Goal: Communication & Community: Connect with others

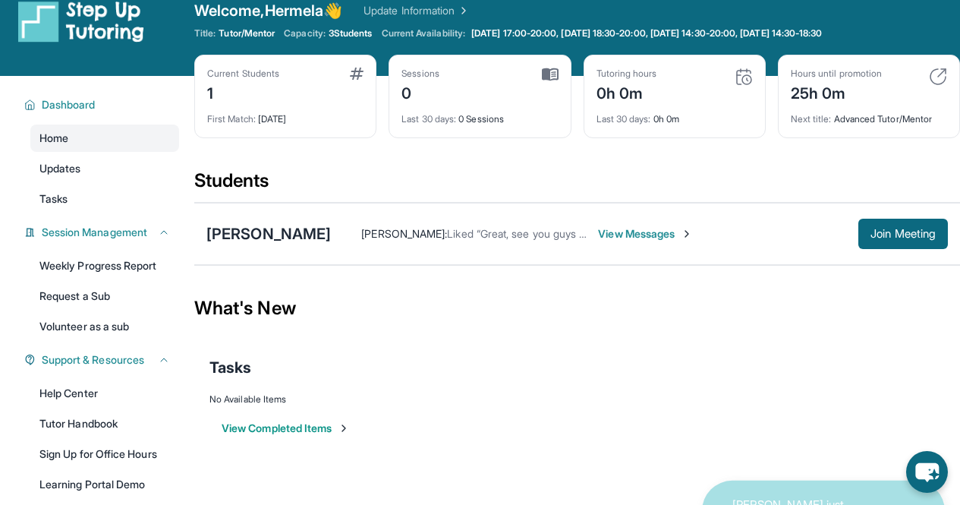
scroll to position [20, 0]
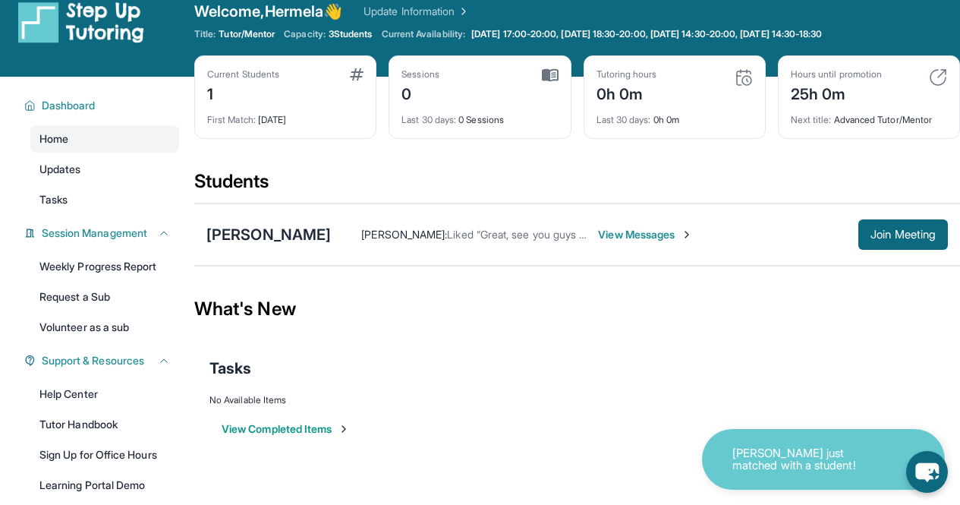
click at [674, 235] on span "View Messages" at bounding box center [645, 234] width 95 height 15
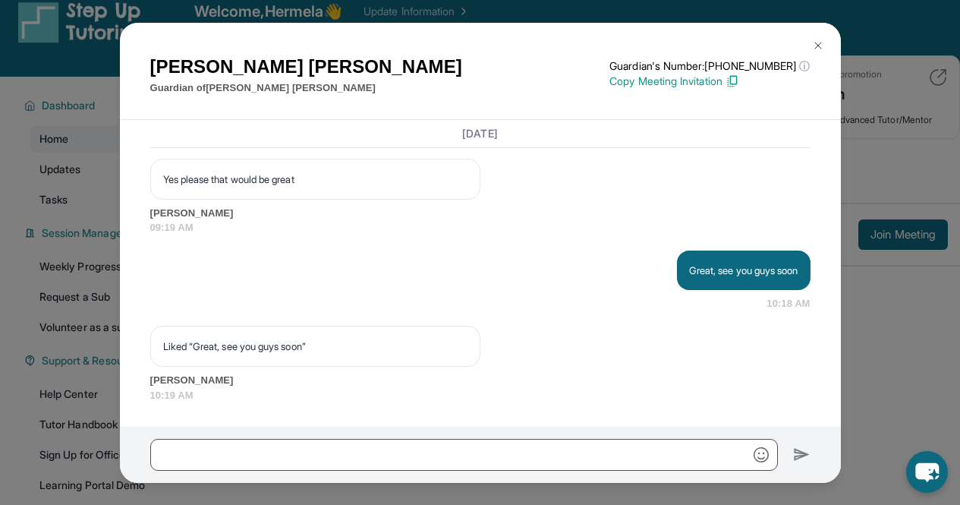
scroll to position [1602, 0]
click at [816, 42] on img at bounding box center [818, 45] width 12 height 12
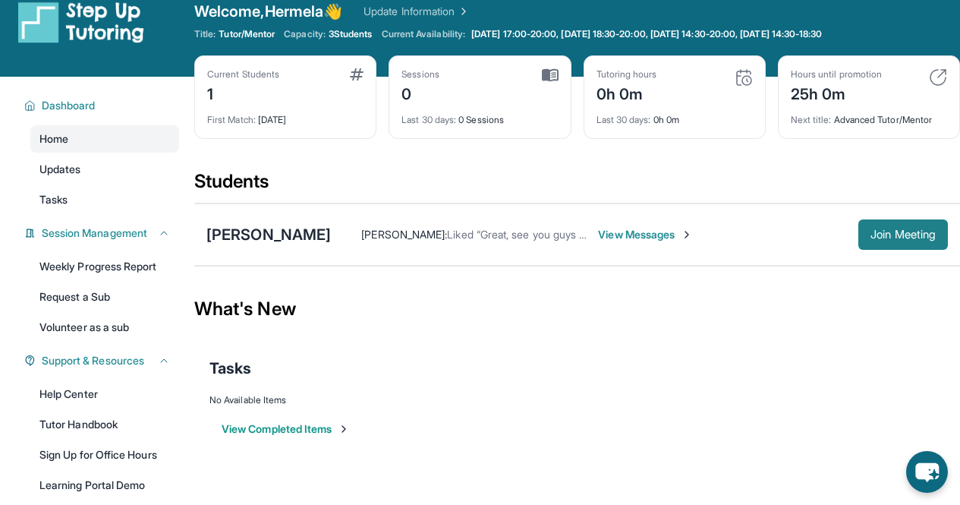
click at [903, 232] on span "Join Meeting" at bounding box center [903, 234] width 65 height 9
click at [102, 179] on link "Updates" at bounding box center [104, 169] width 149 height 27
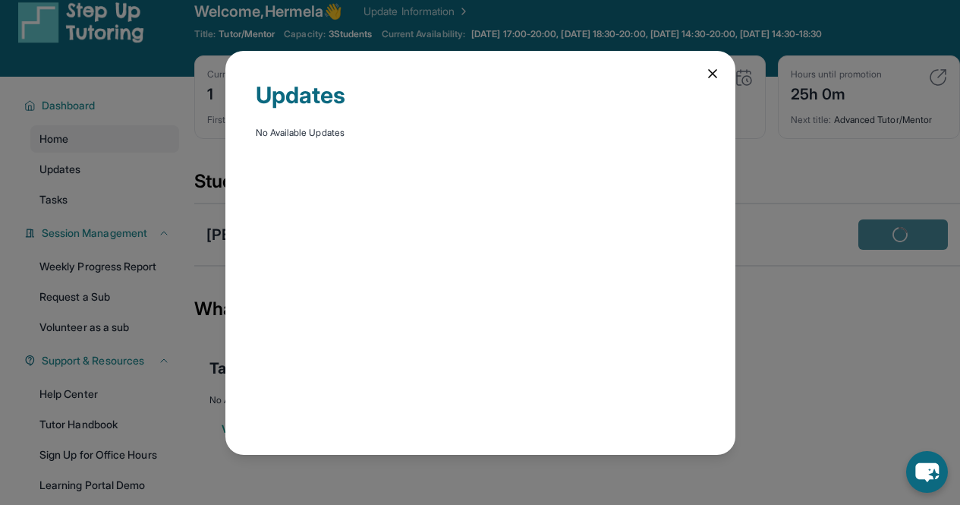
click at [714, 71] on icon at bounding box center [713, 74] width 8 height 8
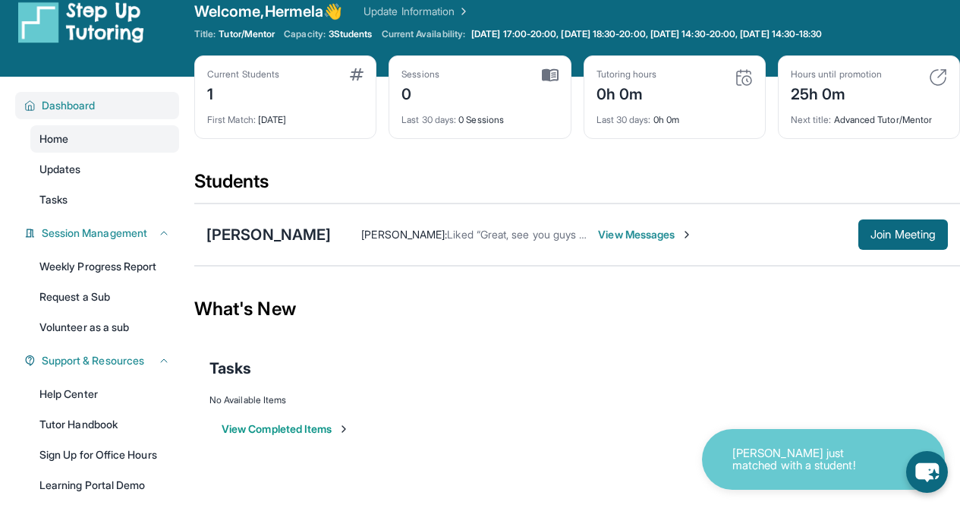
click at [67, 99] on span "Dashboard" at bounding box center [69, 105] width 54 height 15
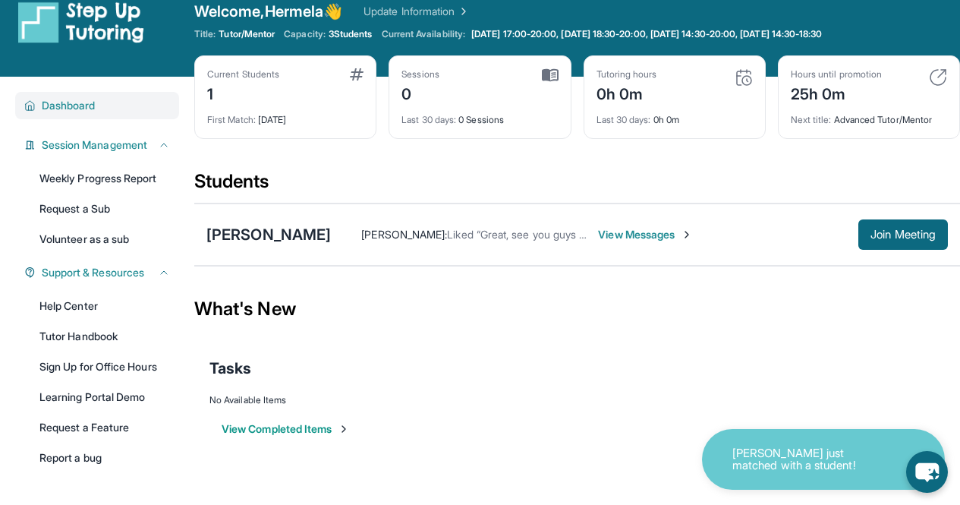
scroll to position [0, 0]
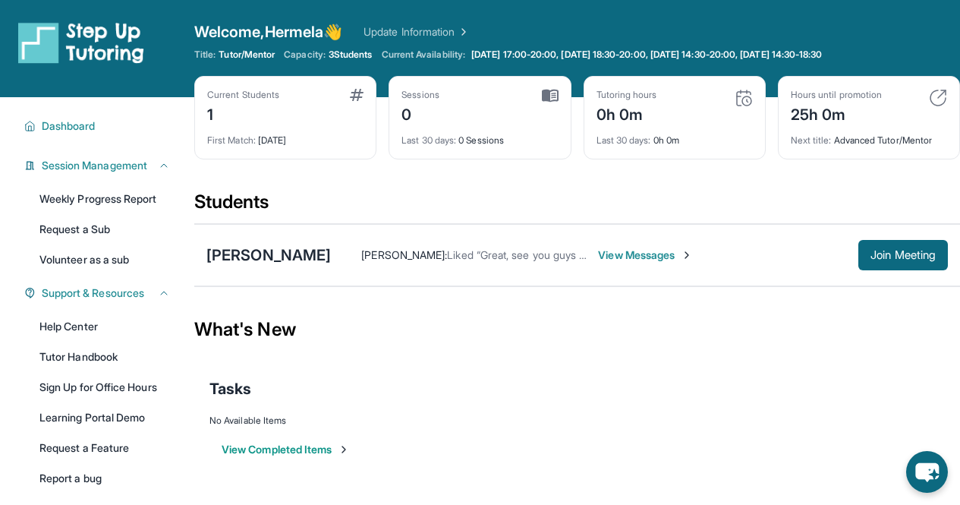
click at [501, 251] on span "Liked “Great, see you guys soon”" at bounding box center [526, 254] width 159 height 13
click at [328, 257] on div "[PERSON_NAME]" at bounding box center [269, 254] width 125 height 21
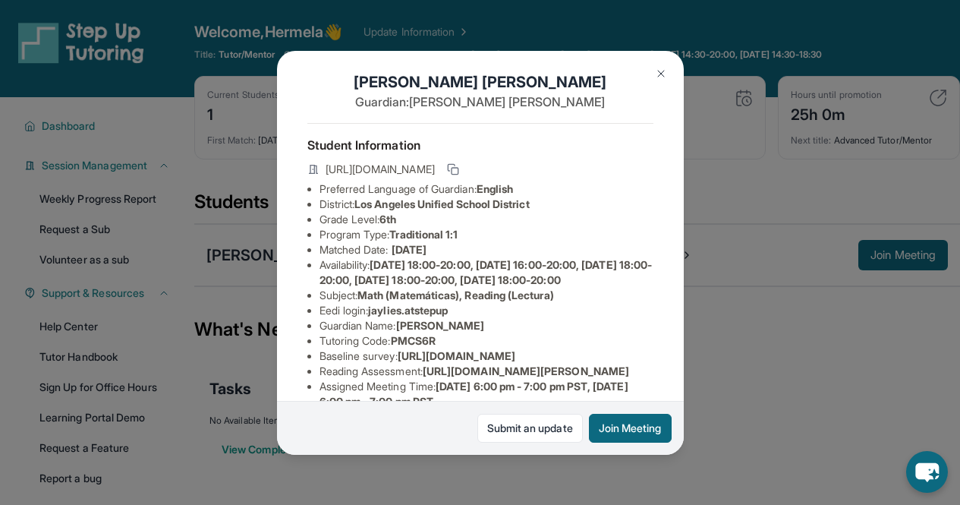
scroll to position [12, 0]
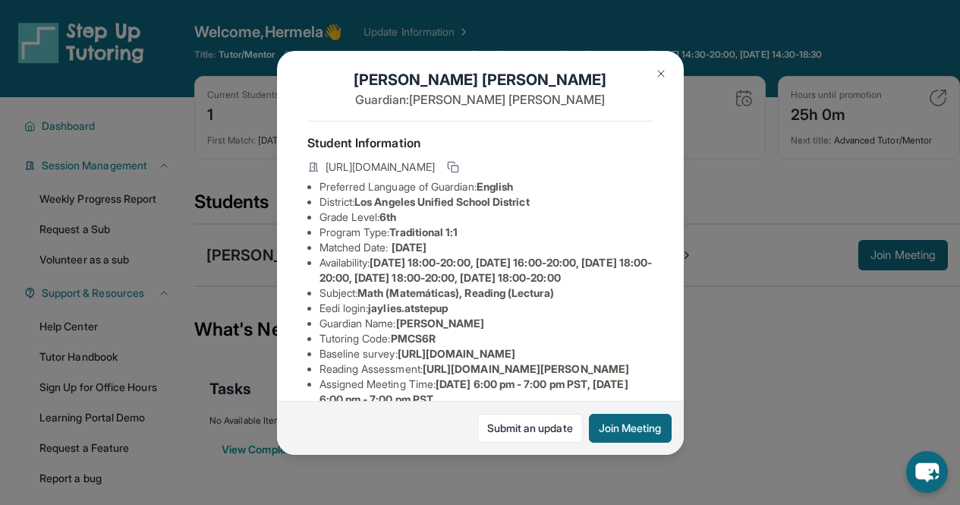
click at [661, 76] on img at bounding box center [661, 74] width 12 height 12
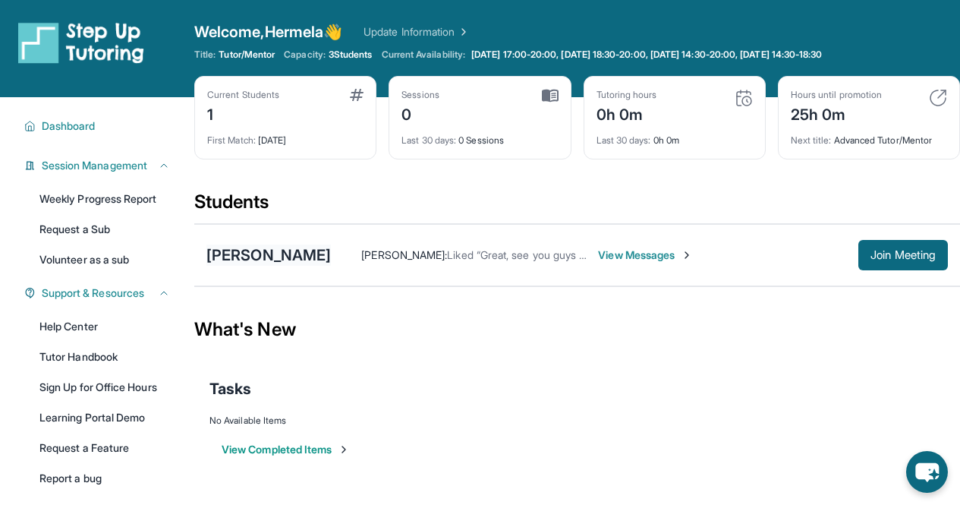
click at [331, 260] on div "[PERSON_NAME]" at bounding box center [269, 254] width 125 height 21
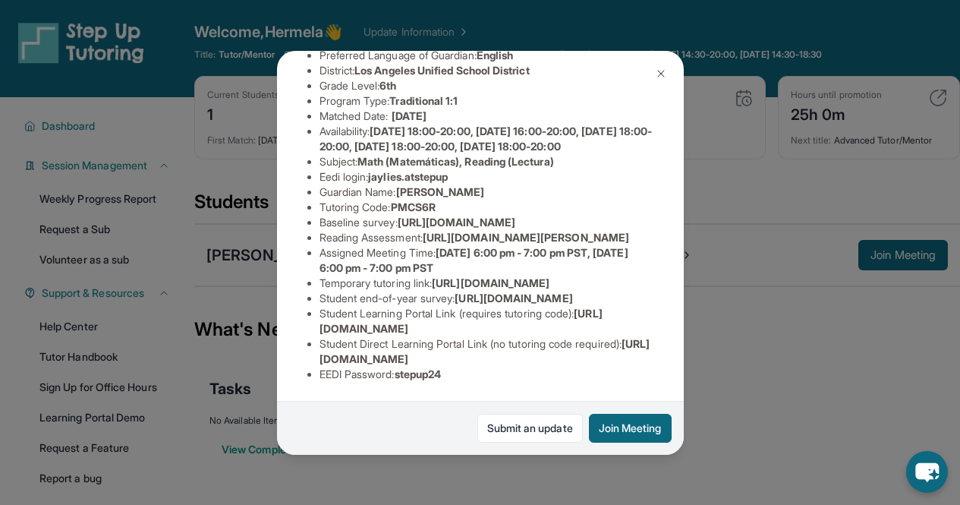
scroll to position [147, 0]
click at [757, 171] on div "[PERSON_NAME] Guardian: [PERSON_NAME] Student Information [URL][DOMAIN_NAME] Pr…" at bounding box center [480, 252] width 960 height 505
